Goal: Book appointment/travel/reservation

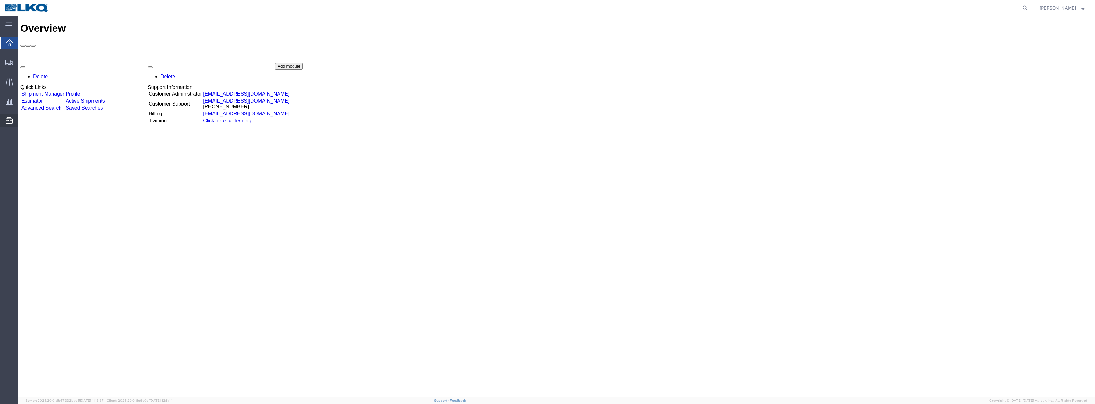
click at [0, 0] on span "Location Appointment" at bounding box center [0, 0] width 0 height 0
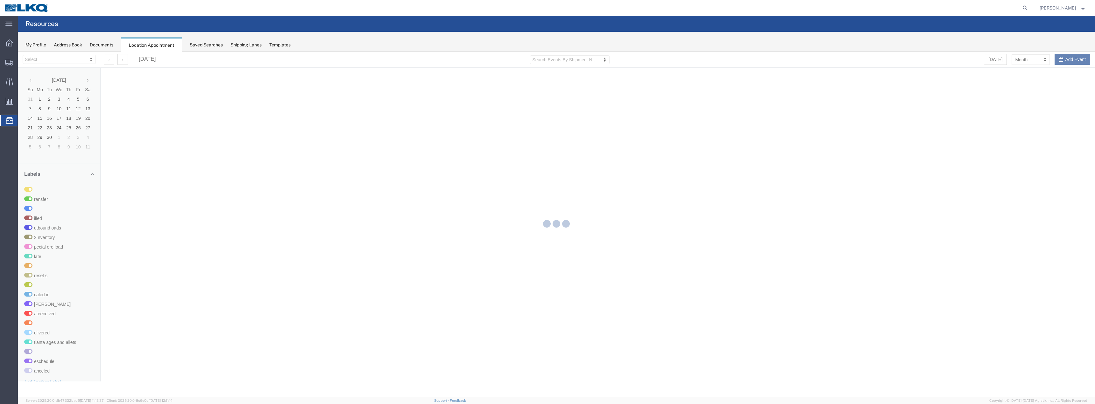
select select "28018"
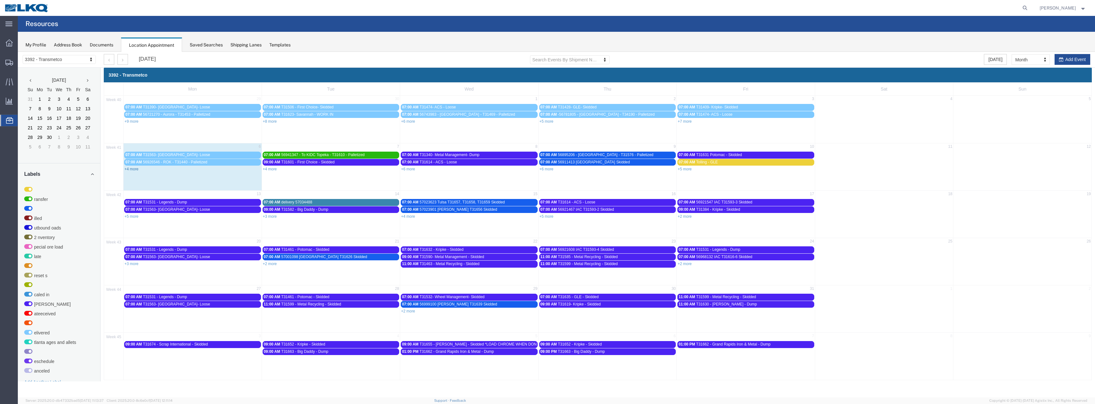
click at [134, 168] on link "+4 more" at bounding box center [131, 169] width 14 height 4
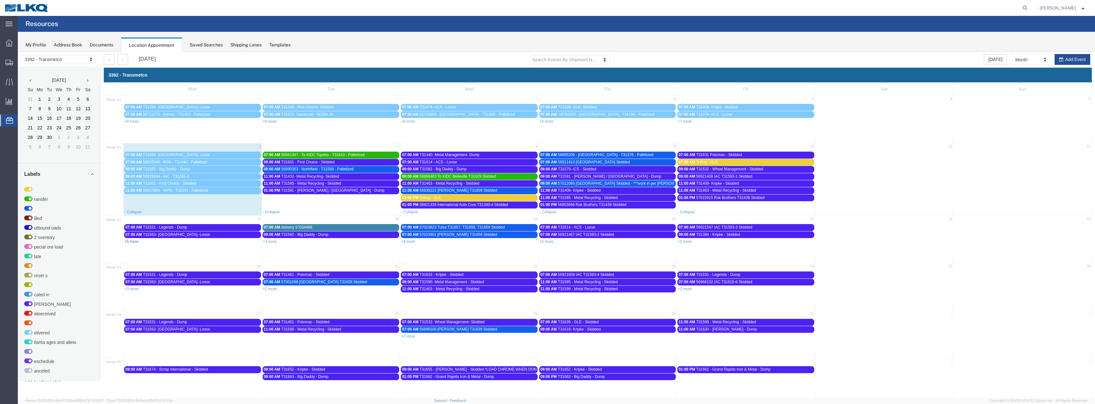
click at [135, 242] on link "+5 more" at bounding box center [131, 242] width 14 height 4
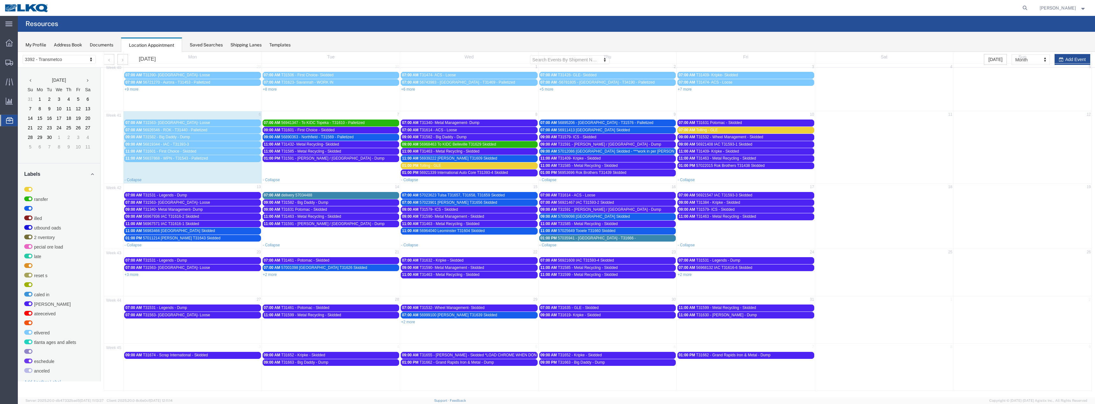
scroll to position [32, 0]
click at [135, 275] on link "+3 more" at bounding box center [131, 274] width 14 height 4
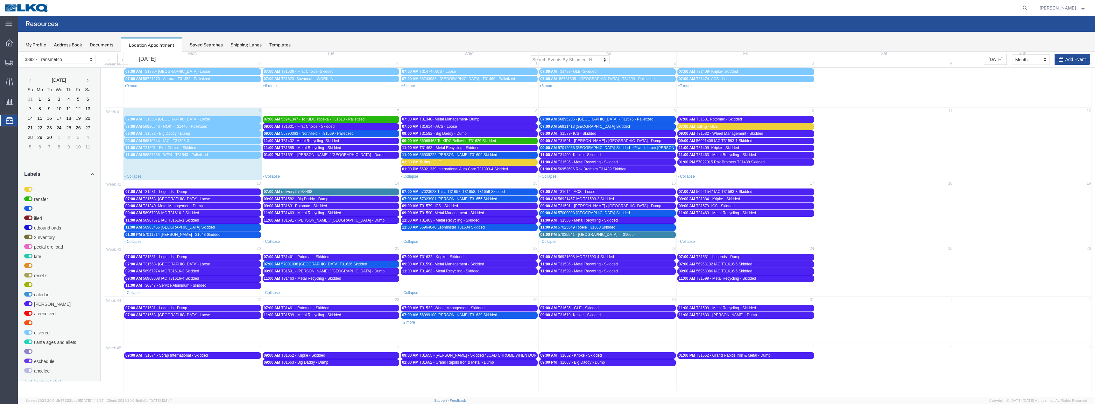
scroll to position [36, 0]
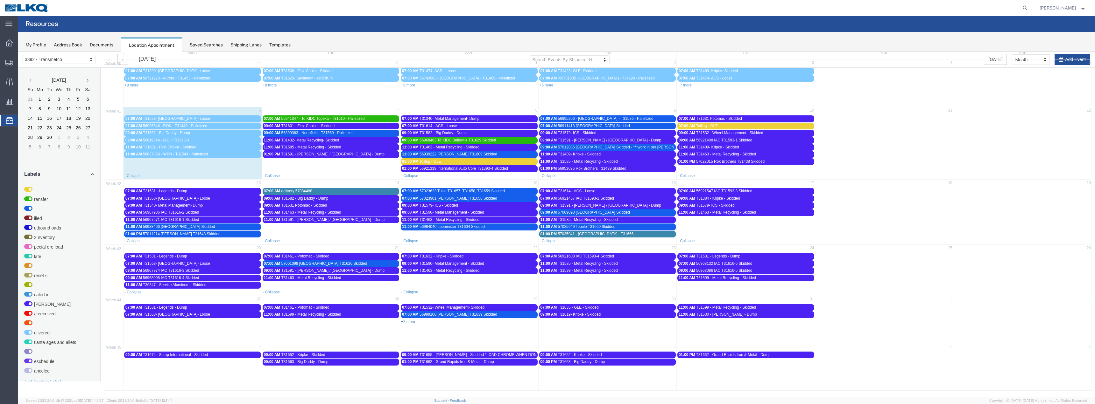
click at [413, 324] on link "+2 more" at bounding box center [408, 322] width 14 height 4
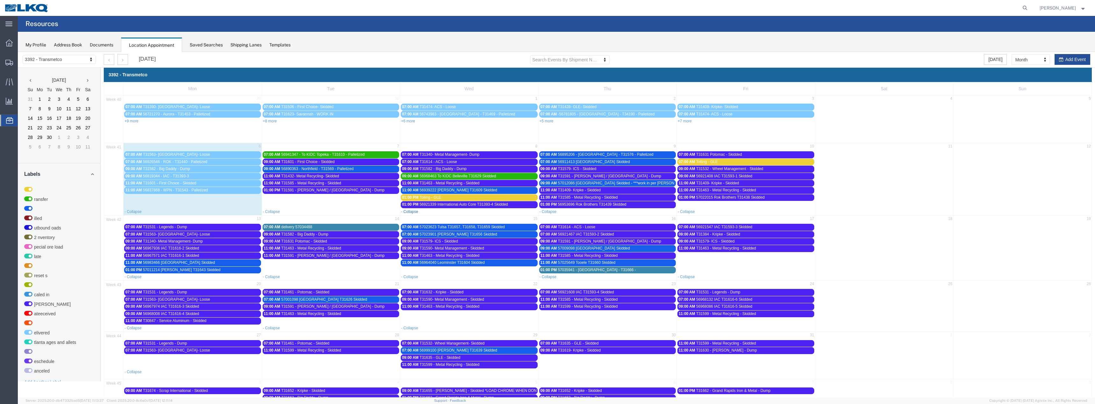
scroll to position [0, 0]
